Goal: Manage account settings

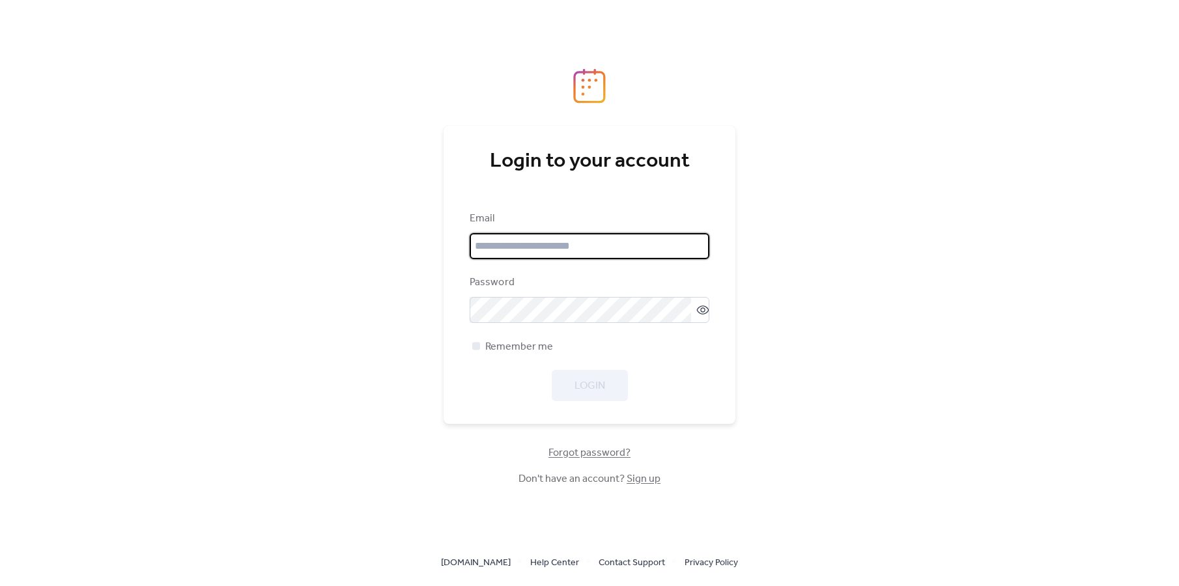
type input "**********"
click at [597, 382] on div "Login" at bounding box center [590, 385] width 240 height 31
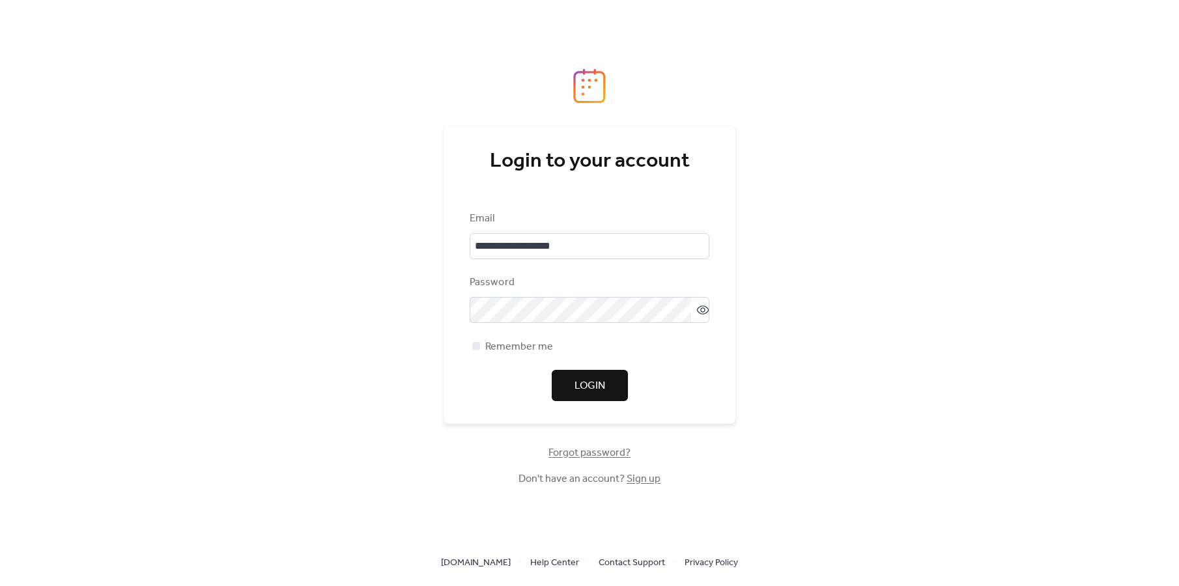
click at [584, 385] on span "Login" at bounding box center [590, 387] width 31 height 16
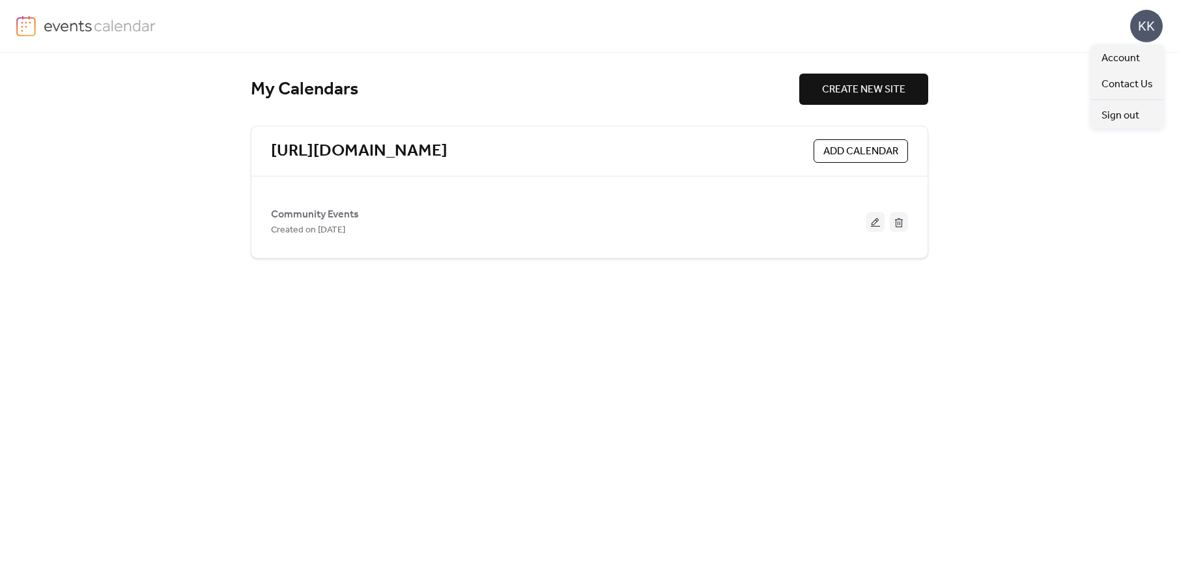
click at [1155, 23] on div "KK" at bounding box center [1146, 26] width 33 height 33
click at [1067, 231] on div "My Calendars CREATE NEW SITE [URL][DOMAIN_NAME] ADD CALENDAR Community Events C…" at bounding box center [589, 320] width 1179 height 534
click at [1147, 25] on div "KK" at bounding box center [1146, 26] width 33 height 33
click at [1127, 56] on span "Account" at bounding box center [1121, 59] width 38 height 16
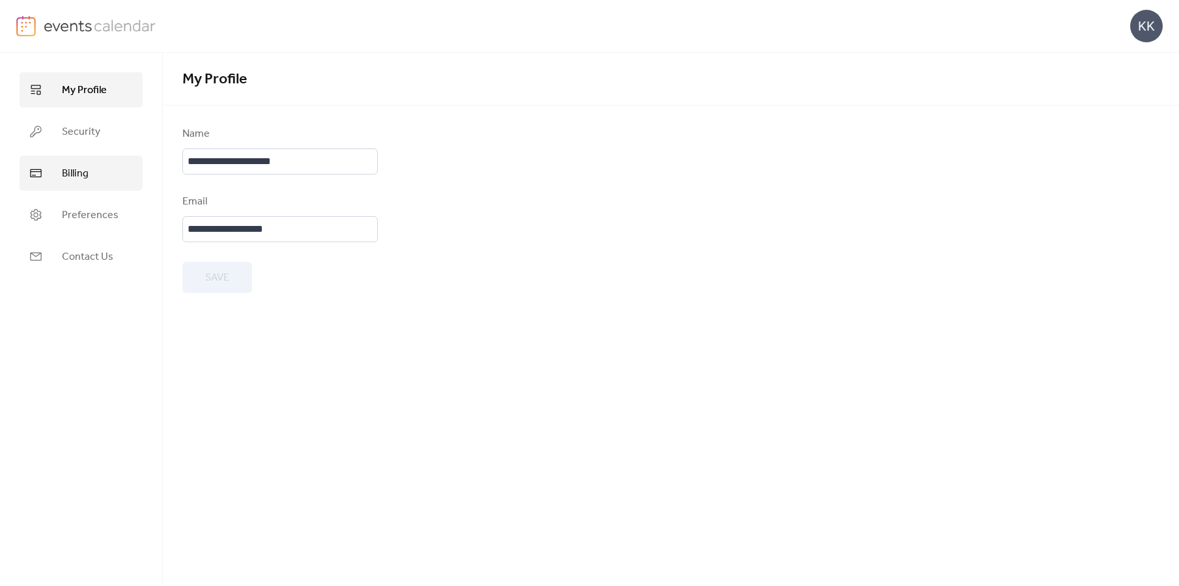
click at [70, 168] on span "Billing" at bounding box center [75, 174] width 27 height 16
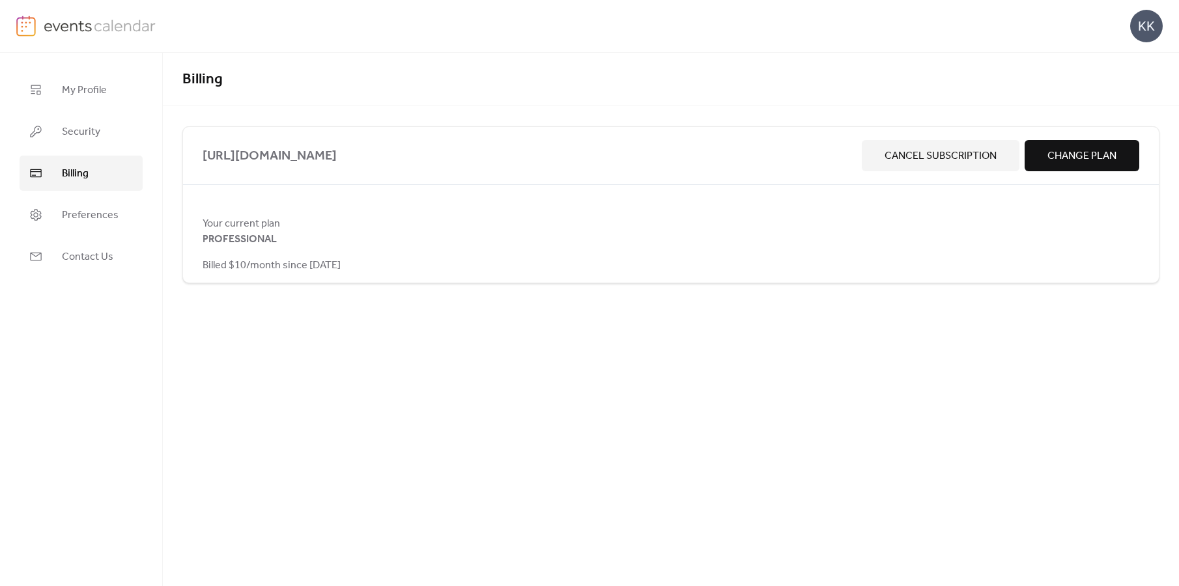
click at [1144, 24] on div "KK" at bounding box center [1146, 26] width 33 height 33
click at [1124, 59] on span "Account" at bounding box center [1121, 59] width 38 height 16
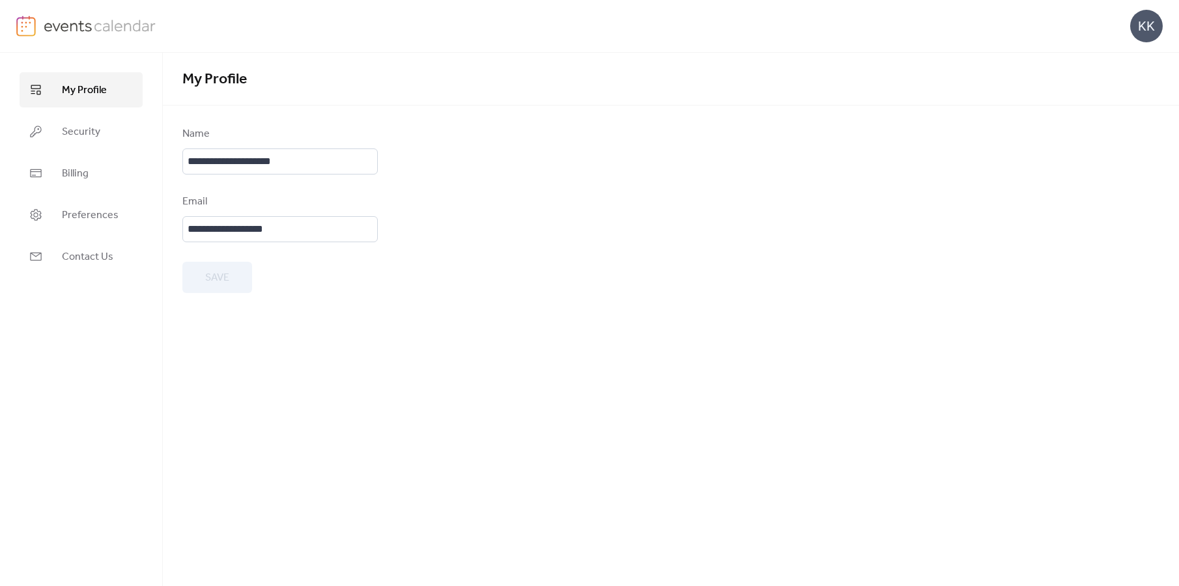
click at [1148, 22] on div "KK" at bounding box center [1146, 26] width 33 height 33
click at [1123, 110] on span "Sign out" at bounding box center [1121, 116] width 38 height 16
